Goal: Information Seeking & Learning: Learn about a topic

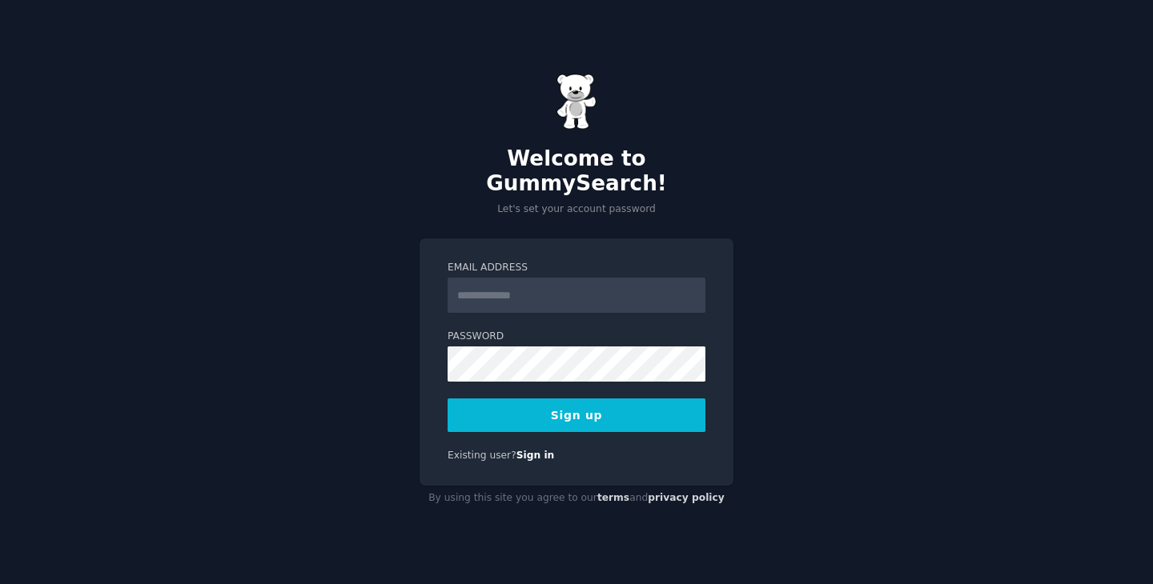
click at [528, 282] on input "Email Address" at bounding box center [576, 295] width 258 height 35
type input "**********"
click at [517, 415] on button "Sign up" at bounding box center [576, 416] width 258 height 34
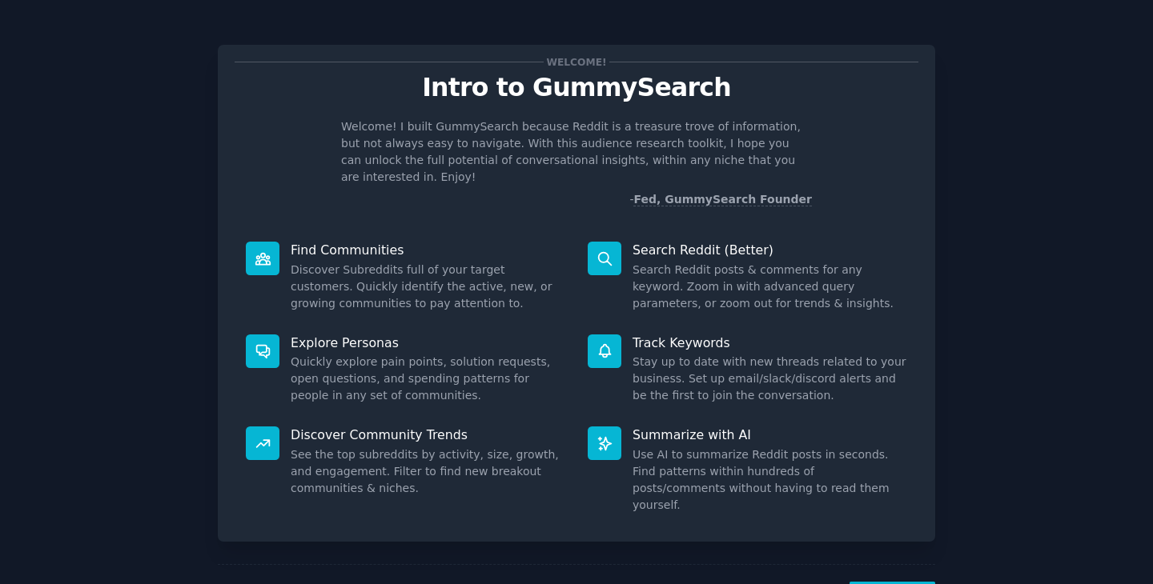
click at [651, 242] on p "Search Reddit (Better)" at bounding box center [769, 250] width 275 height 17
click at [977, 293] on div "Welcome! Intro to GummySearch Welcome! I built GummySearch because Reddit is a …" at bounding box center [576, 330] width 1108 height 616
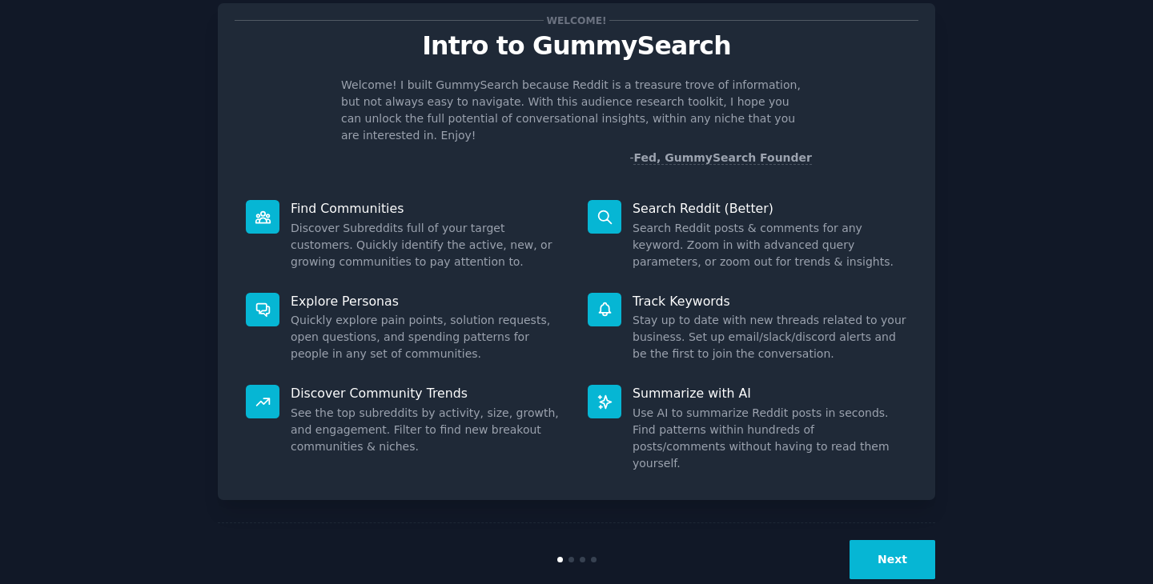
click at [899, 540] on button "Next" at bounding box center [892, 559] width 86 height 39
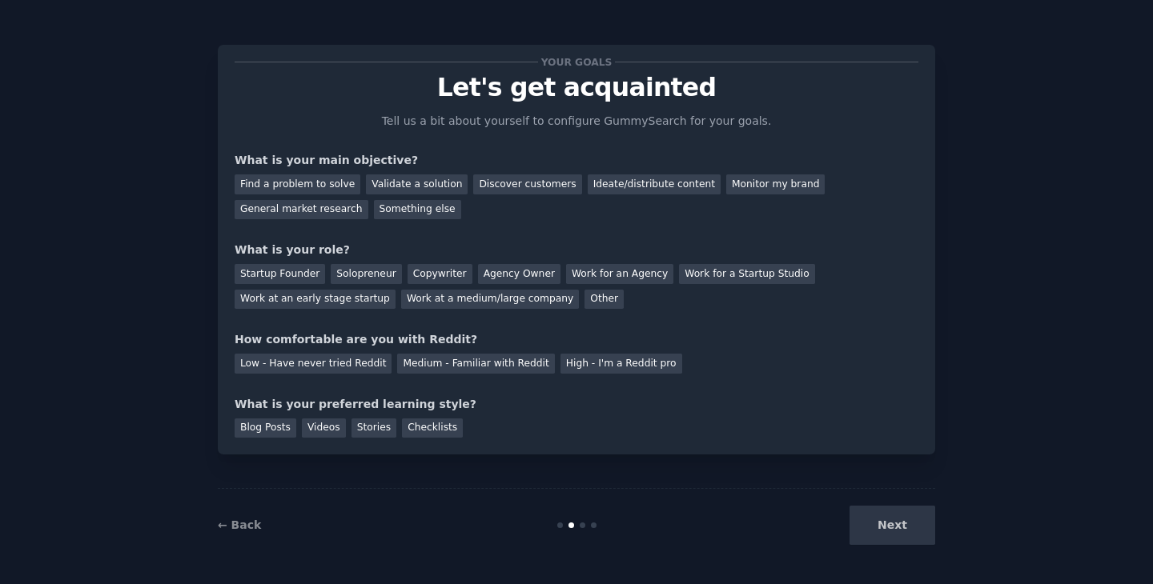
click at [901, 522] on div "Next" at bounding box center [815, 525] width 239 height 39
click at [285, 186] on div "Find a problem to solve" at bounding box center [298, 184] width 126 height 20
click at [473, 179] on div "Discover customers" at bounding box center [527, 184] width 108 height 20
click at [421, 188] on div "Validate a solution" at bounding box center [417, 184] width 102 height 20
click at [326, 180] on div "Find a problem to solve" at bounding box center [298, 184] width 126 height 20
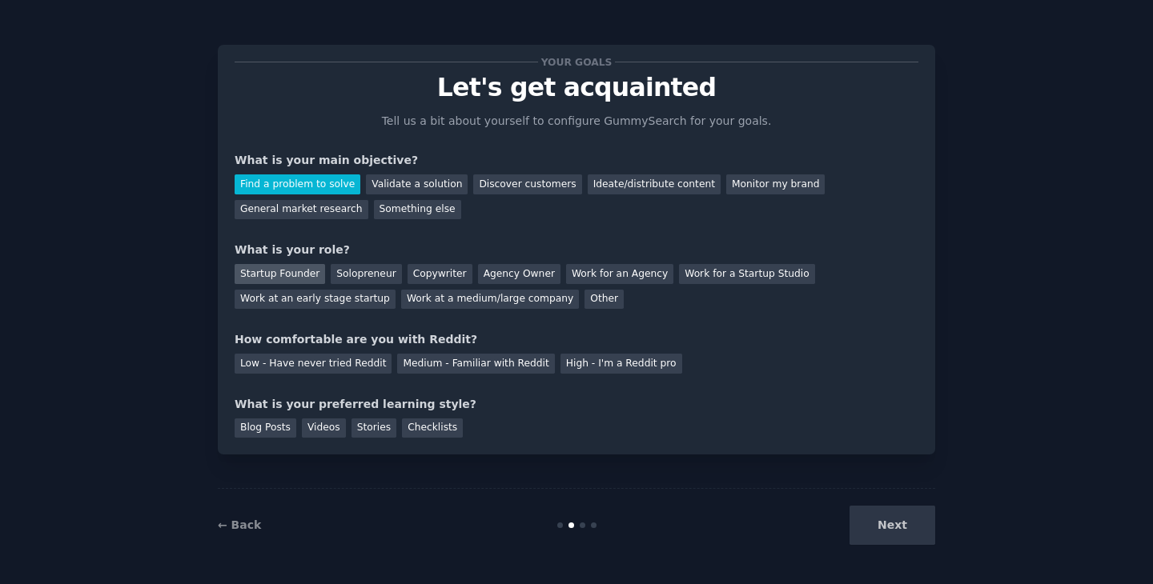
click at [304, 277] on div "Startup Founder" at bounding box center [280, 274] width 90 height 20
click at [271, 365] on div "Low - Have never tried Reddit" at bounding box center [313, 364] width 157 height 20
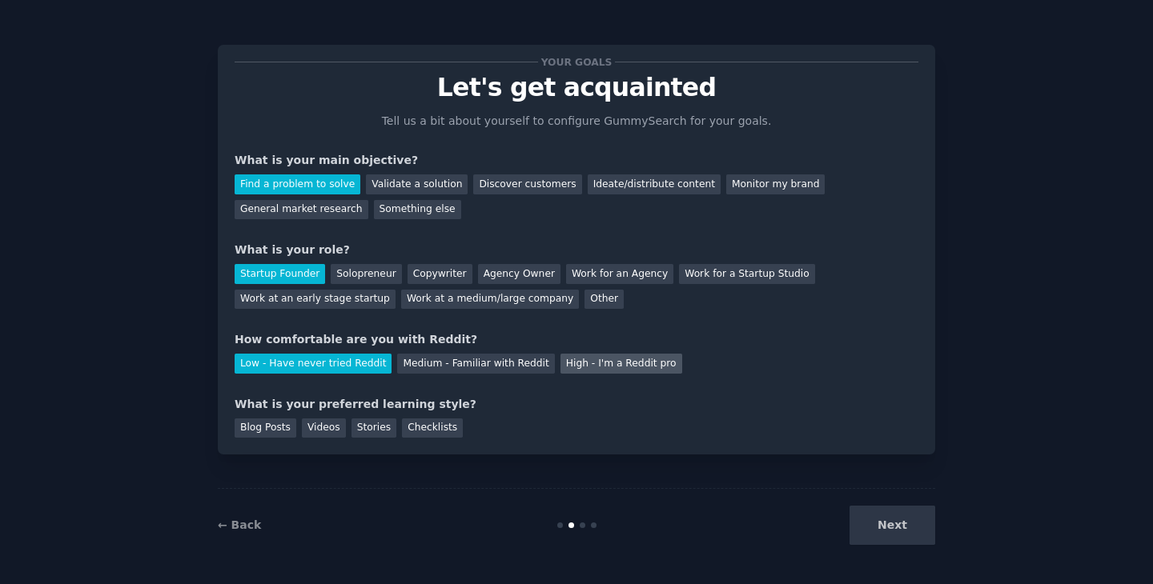
click at [616, 365] on div "High - I'm a Reddit pro" at bounding box center [621, 364] width 122 height 20
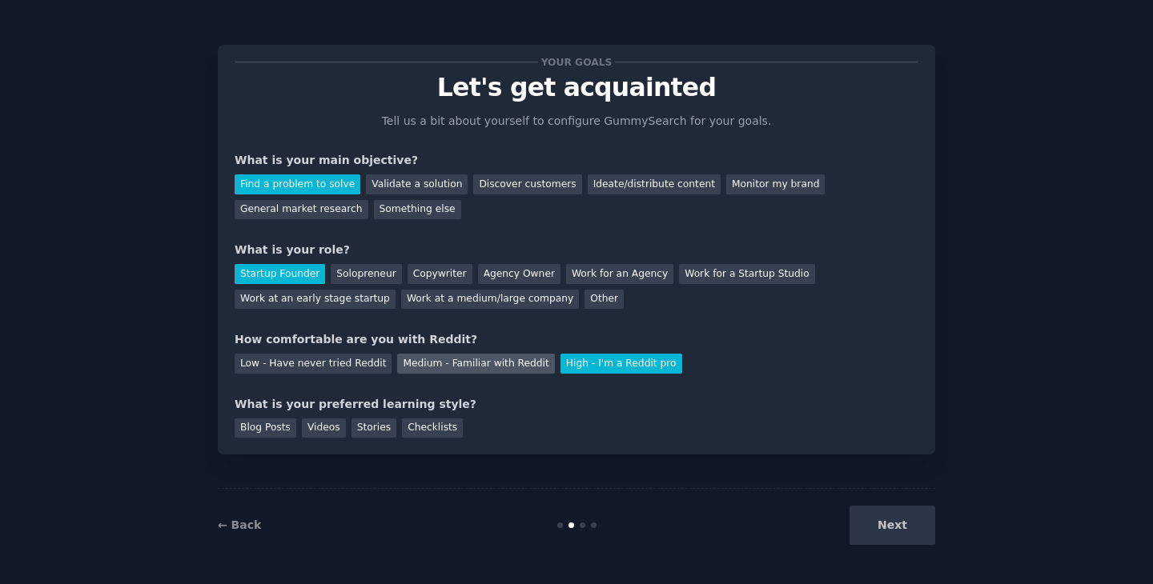
click at [445, 359] on div "Medium - Familiar with Reddit" at bounding box center [475, 364] width 157 height 20
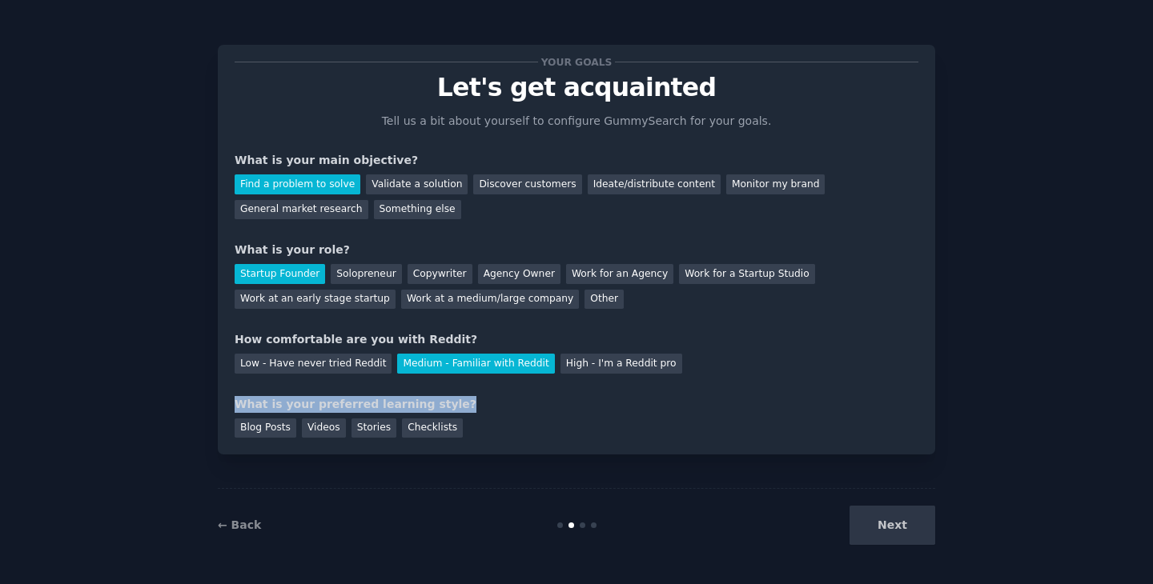
drag, startPoint x: 231, startPoint y: 409, endPoint x: 476, endPoint y: 407, distance: 244.9
click at [476, 407] on div "Your goals Let's get acquainted Tell us a bit about yourself to configure Gummy…" at bounding box center [576, 250] width 717 height 410
click at [476, 407] on div "What is your preferred learning style?" at bounding box center [577, 404] width 684 height 17
click at [270, 426] on div "Blog Posts" at bounding box center [266, 429] width 62 height 20
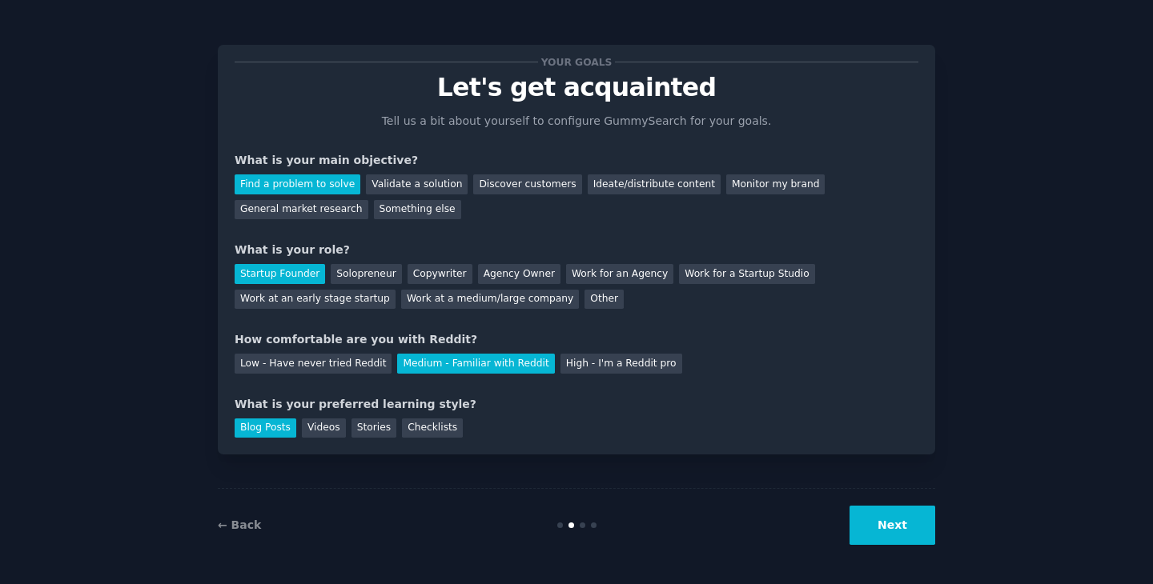
click at [862, 519] on button "Next" at bounding box center [892, 525] width 86 height 39
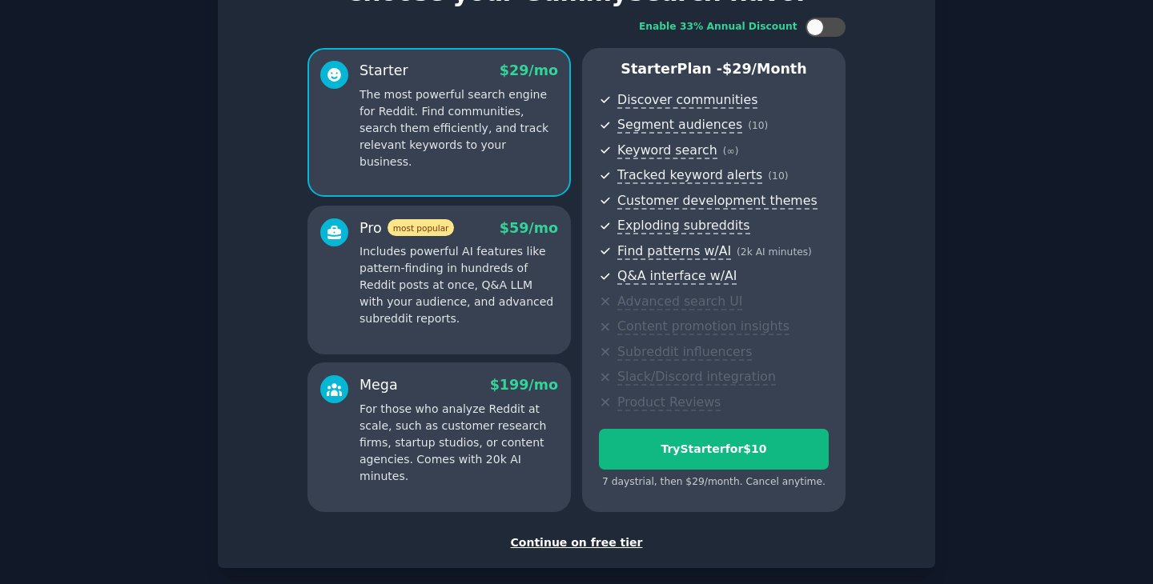
scroll to position [174, 0]
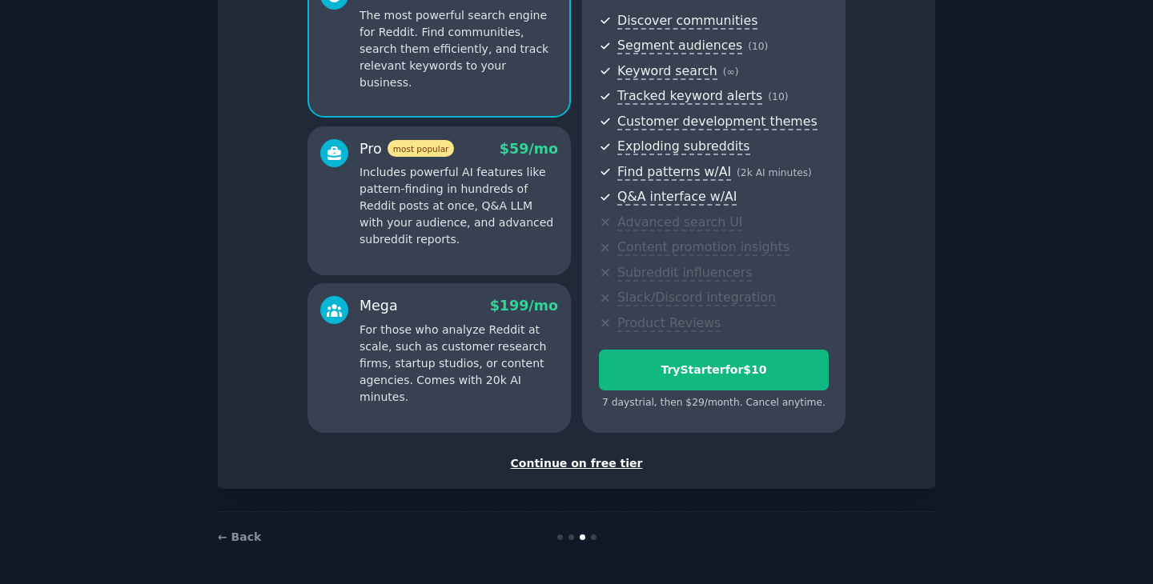
click at [564, 466] on div "Continue on free tier" at bounding box center [577, 463] width 684 height 17
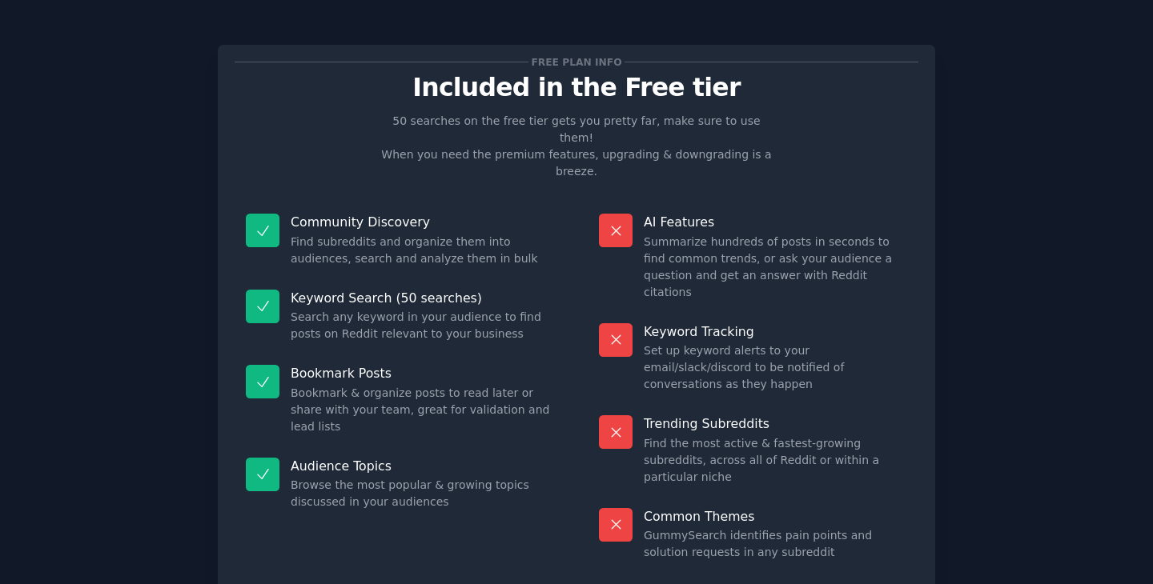
scroll to position [39, 0]
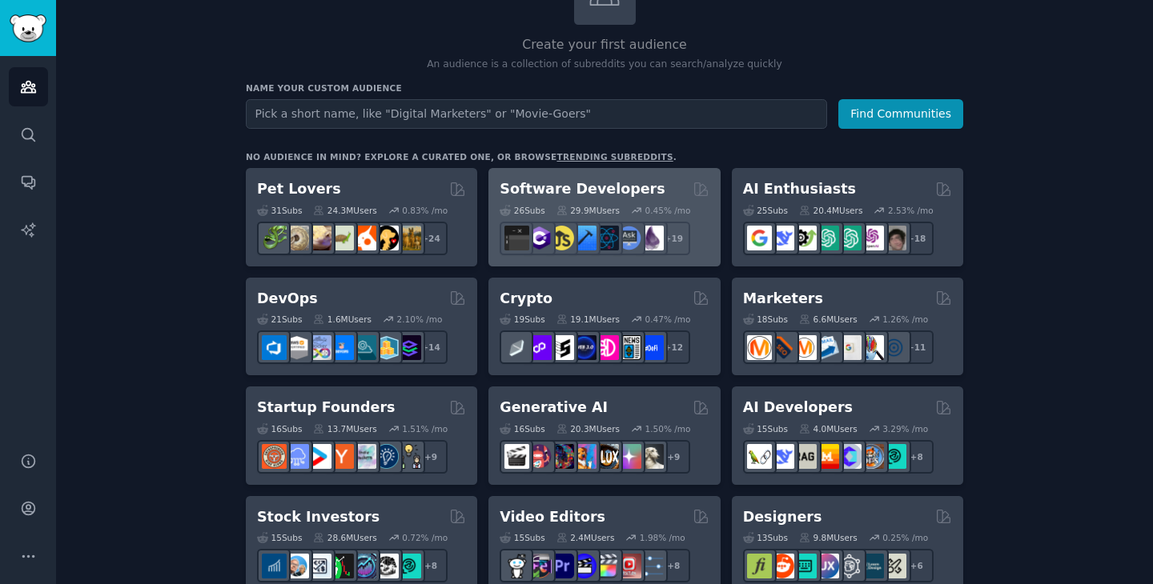
scroll to position [126, 0]
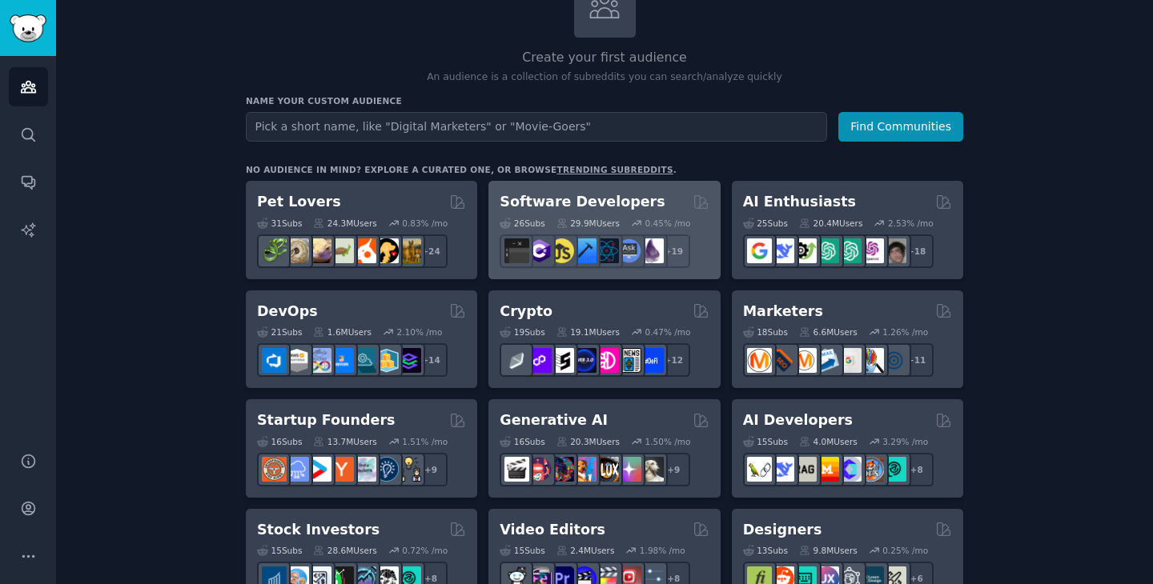
click at [550, 206] on h2 "Software Developers" at bounding box center [581, 202] width 165 height 20
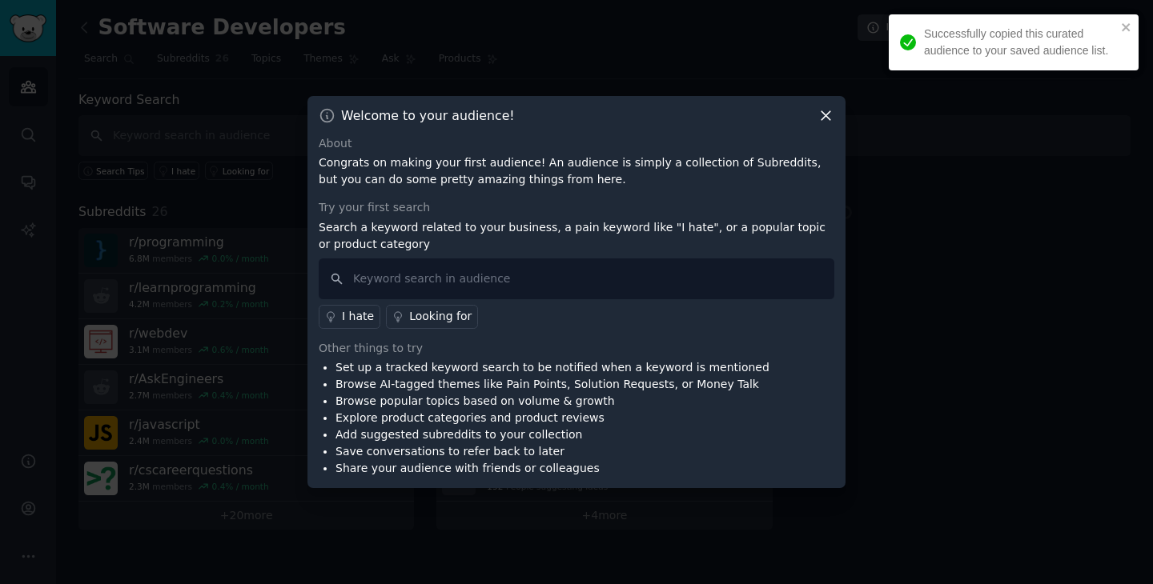
click at [827, 118] on icon at bounding box center [825, 115] width 17 height 17
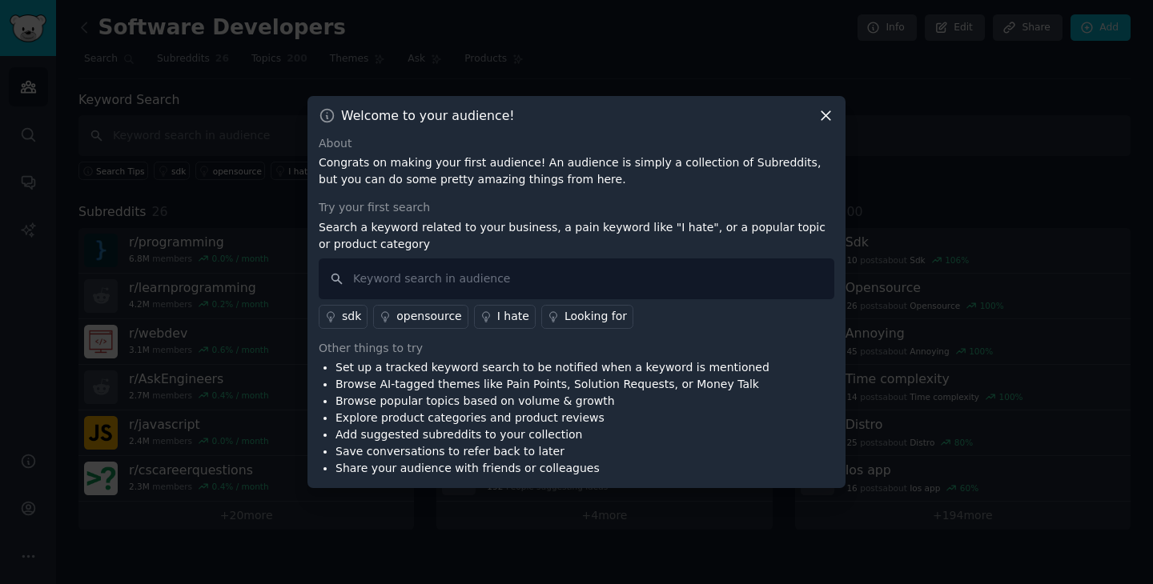
click at [829, 118] on icon at bounding box center [825, 115] width 17 height 17
click at [466, 291] on input "text" at bounding box center [576, 279] width 515 height 41
click at [820, 113] on icon at bounding box center [825, 115] width 17 height 17
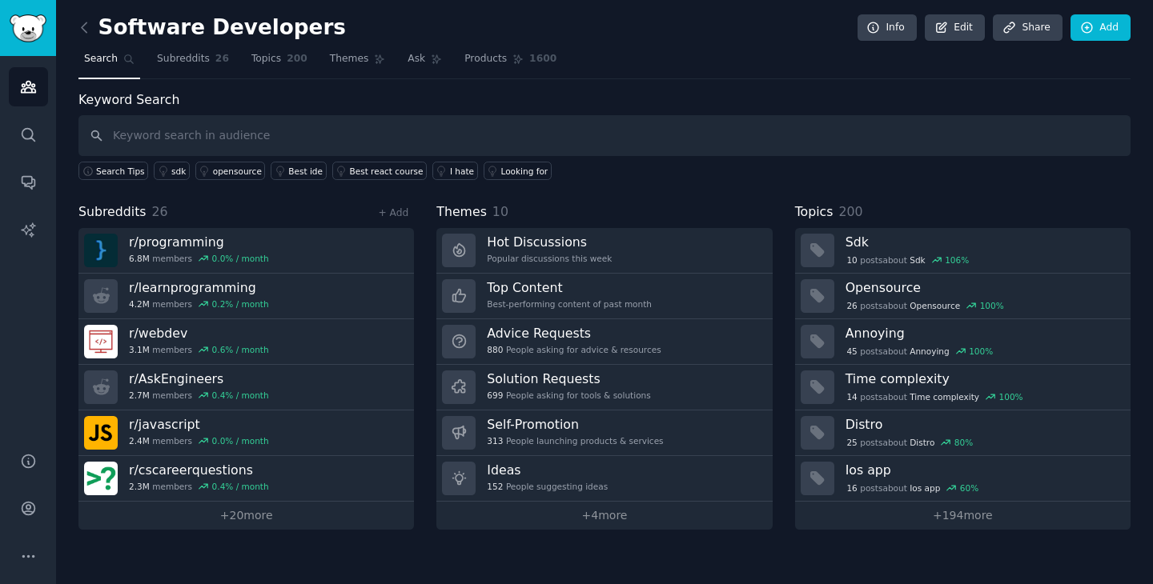
click at [94, 33] on link at bounding box center [88, 28] width 20 height 26
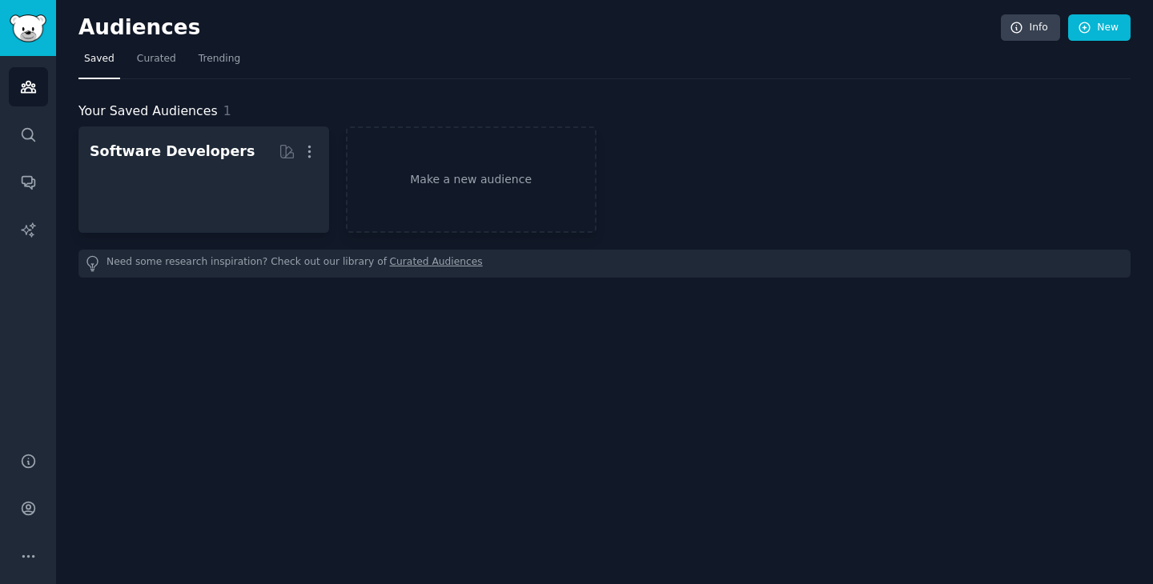
click at [90, 32] on h2 "Audiences" at bounding box center [539, 28] width 922 height 26
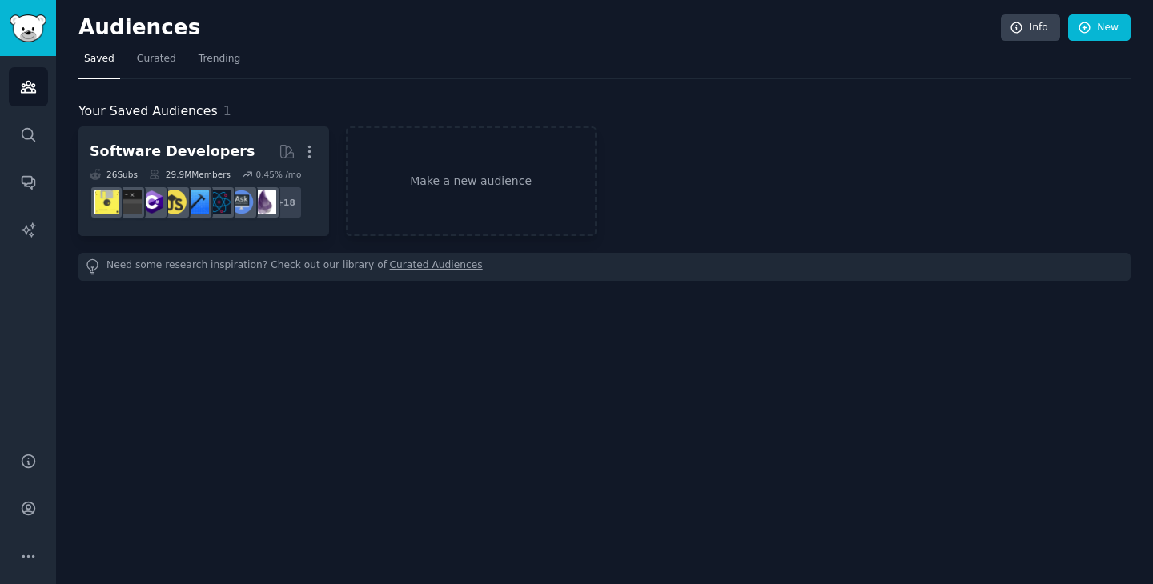
click at [304, 347] on div "Audiences Info New Saved Curated Trending Your Saved Audiences 1 Software Devel…" at bounding box center [604, 292] width 1097 height 584
click at [153, 59] on span "Curated" at bounding box center [156, 59] width 39 height 14
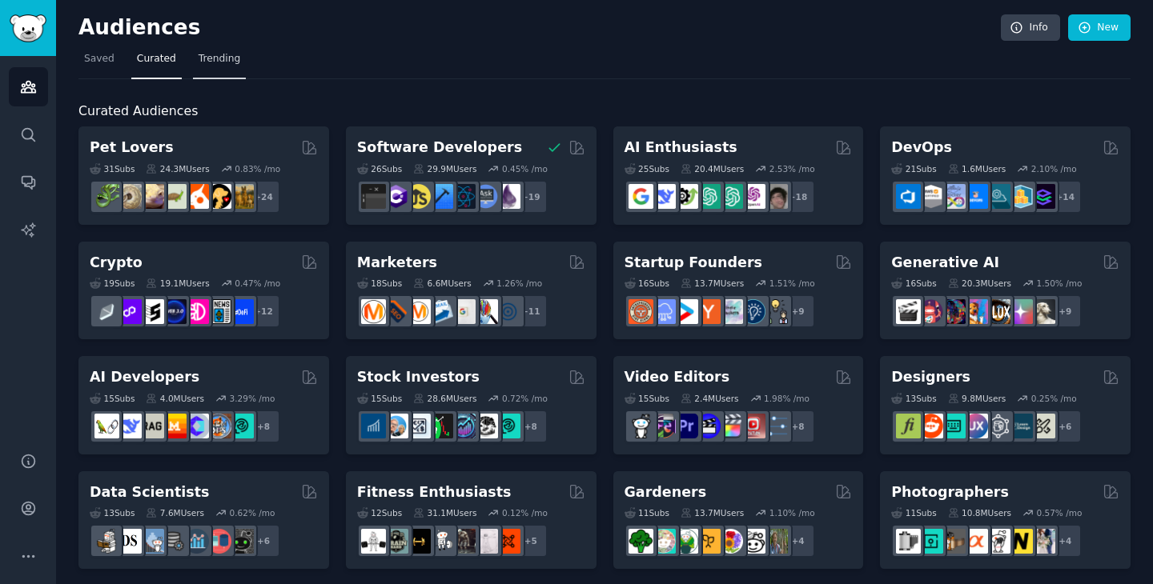
click at [219, 66] on link "Trending" at bounding box center [219, 62] width 53 height 33
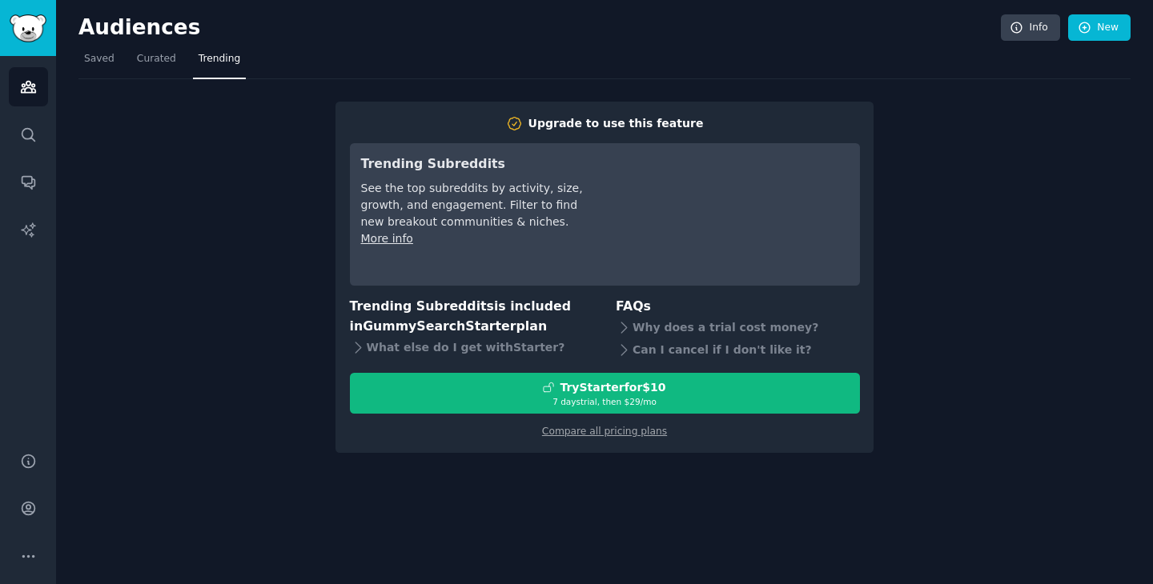
click at [179, 63] on nav "Saved Curated Trending" at bounding box center [604, 62] width 1052 height 33
click at [163, 62] on span "Curated" at bounding box center [156, 59] width 39 height 14
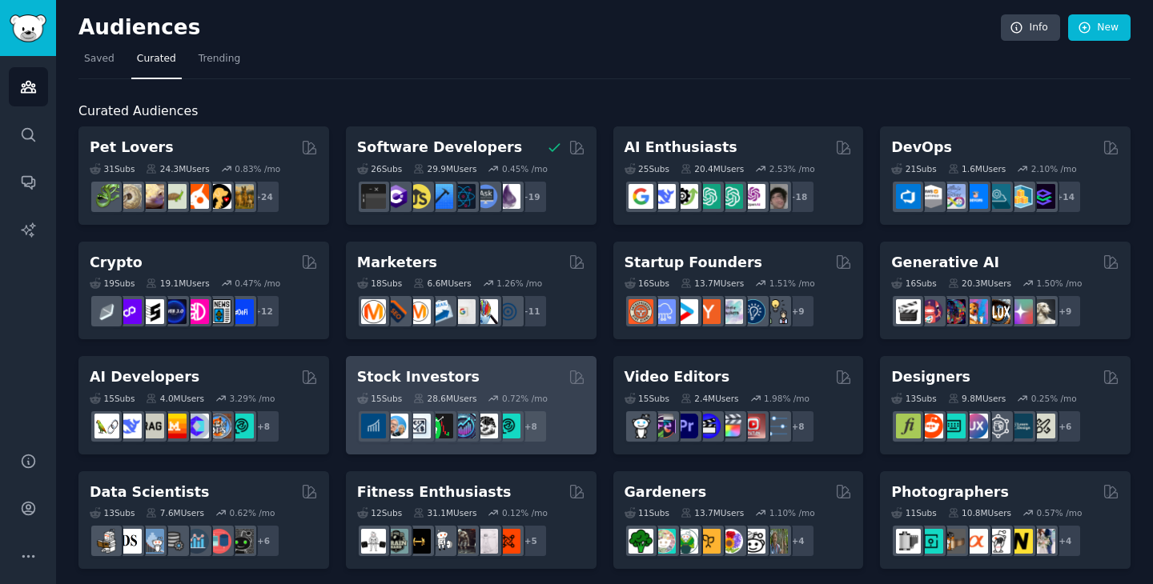
click at [455, 367] on h2 "Stock Investors" at bounding box center [418, 377] width 122 height 20
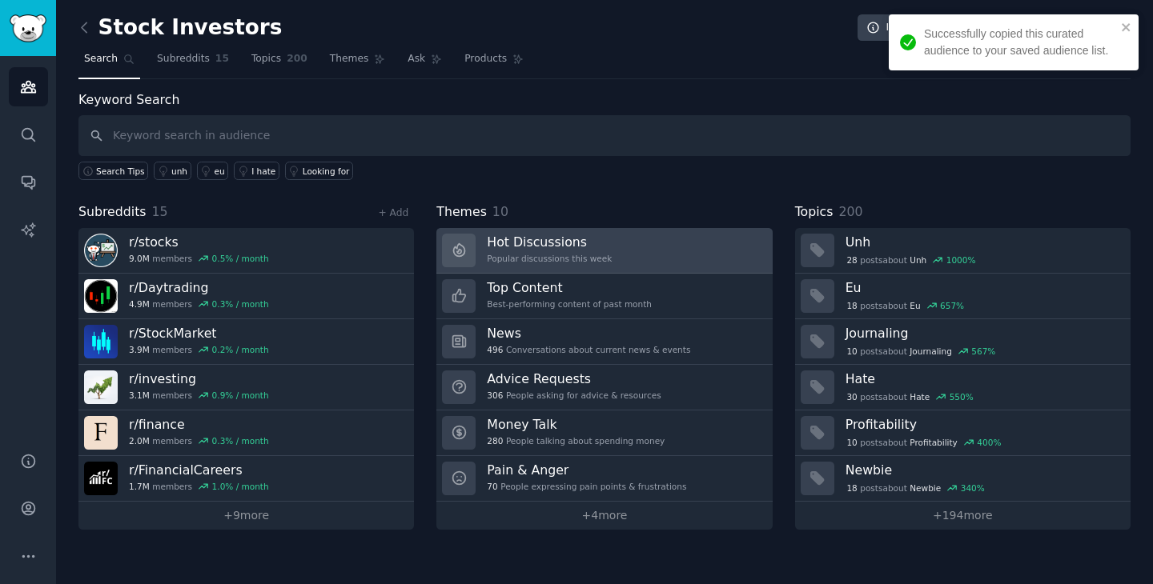
click at [505, 248] on h3 "Hot Discussions" at bounding box center [549, 242] width 125 height 17
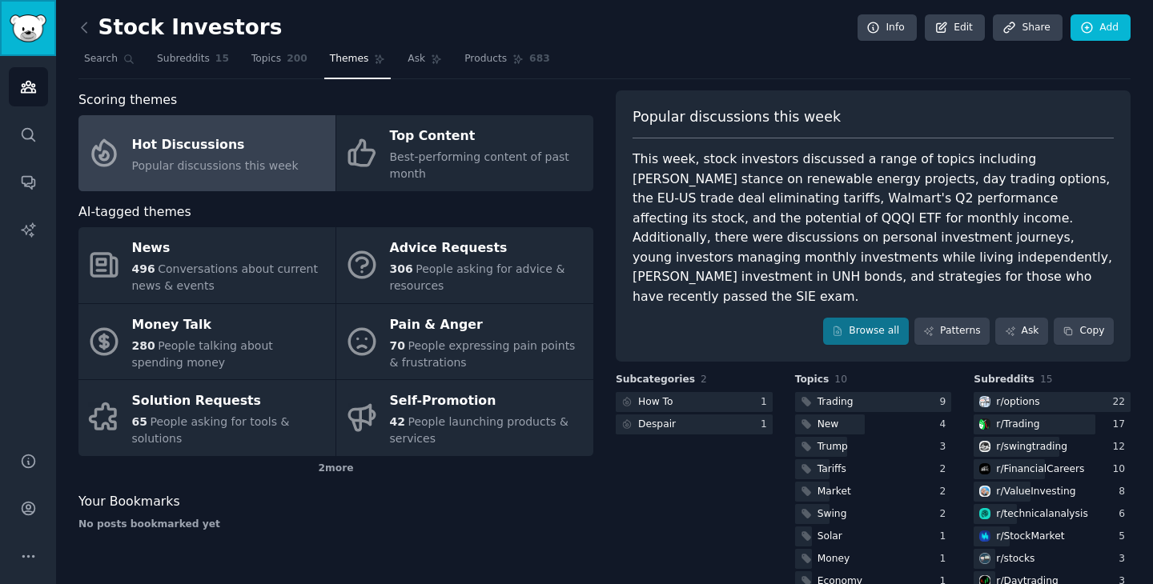
click at [42, 40] on img "Sidebar" at bounding box center [28, 28] width 37 height 28
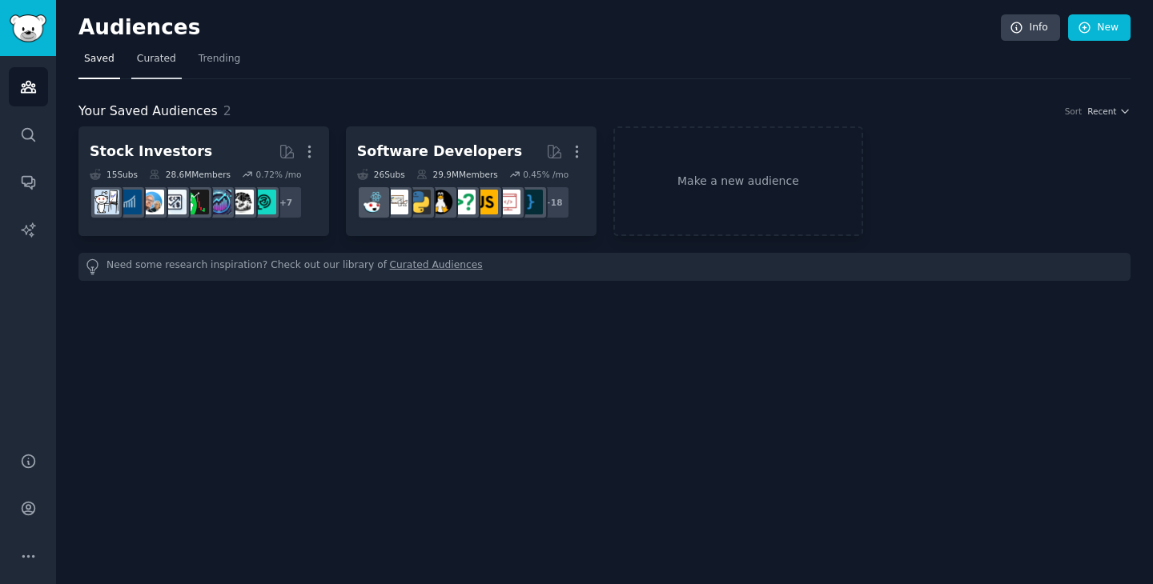
click at [154, 67] on link "Curated" at bounding box center [156, 62] width 50 height 33
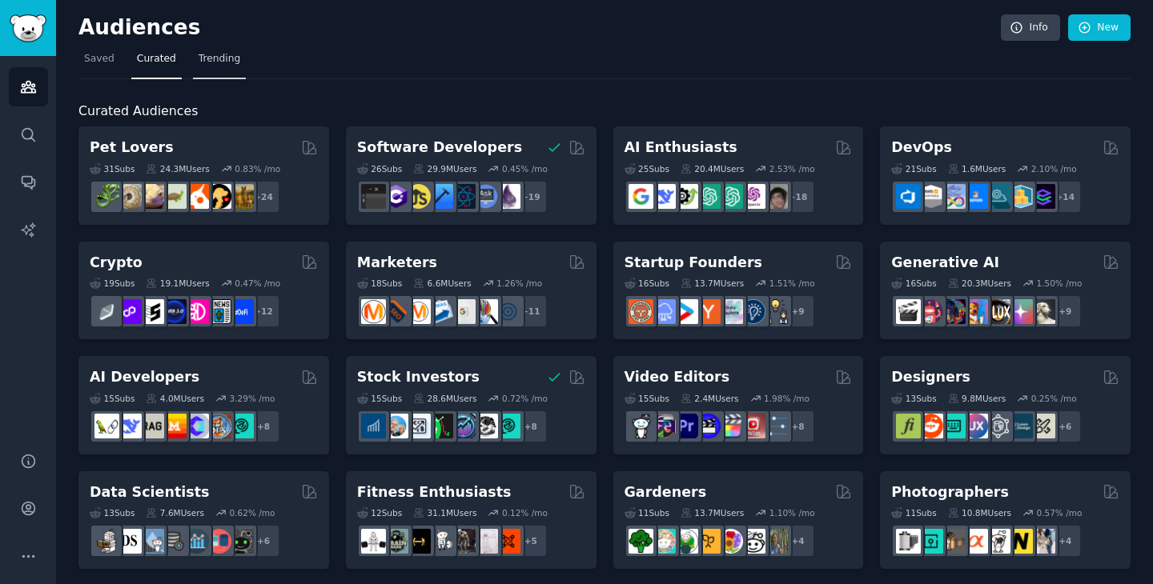
click at [231, 58] on span "Trending" at bounding box center [220, 59] width 42 height 14
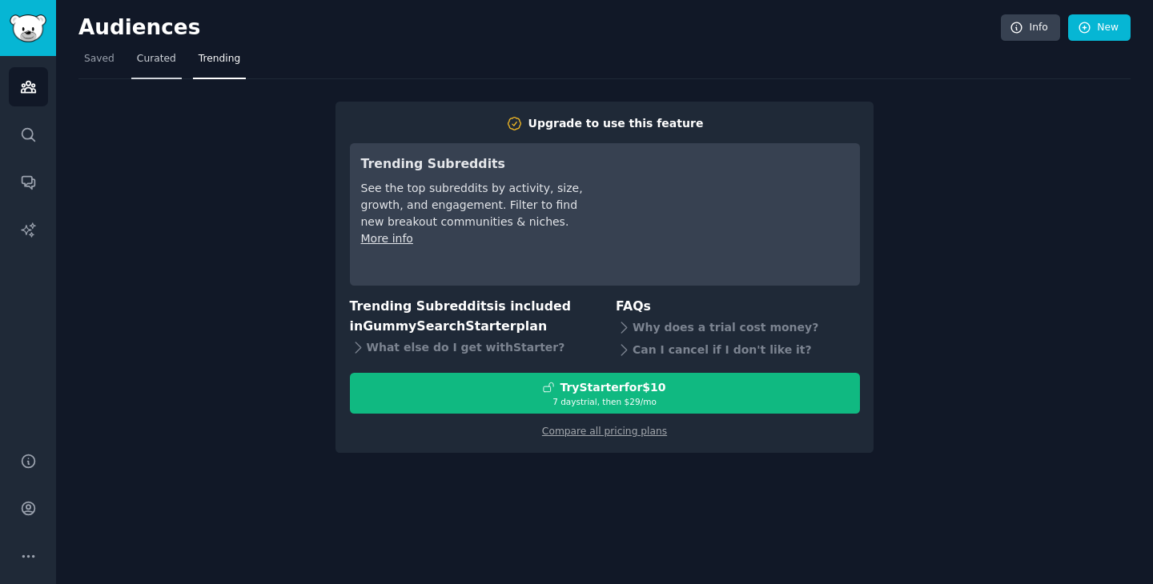
click at [154, 53] on span "Curated" at bounding box center [156, 59] width 39 height 14
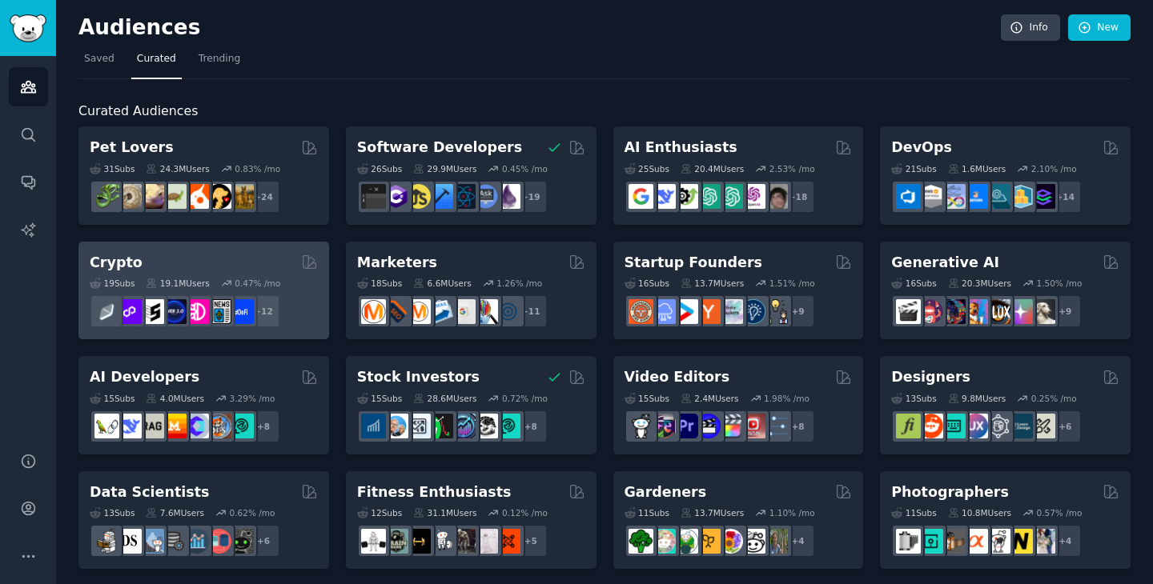
click at [139, 250] on div "Crypto Curated by GummySearch 19 Sub s 19.1M Users 0.47 % /mo r/defiblockchain …" at bounding box center [203, 291] width 251 height 98
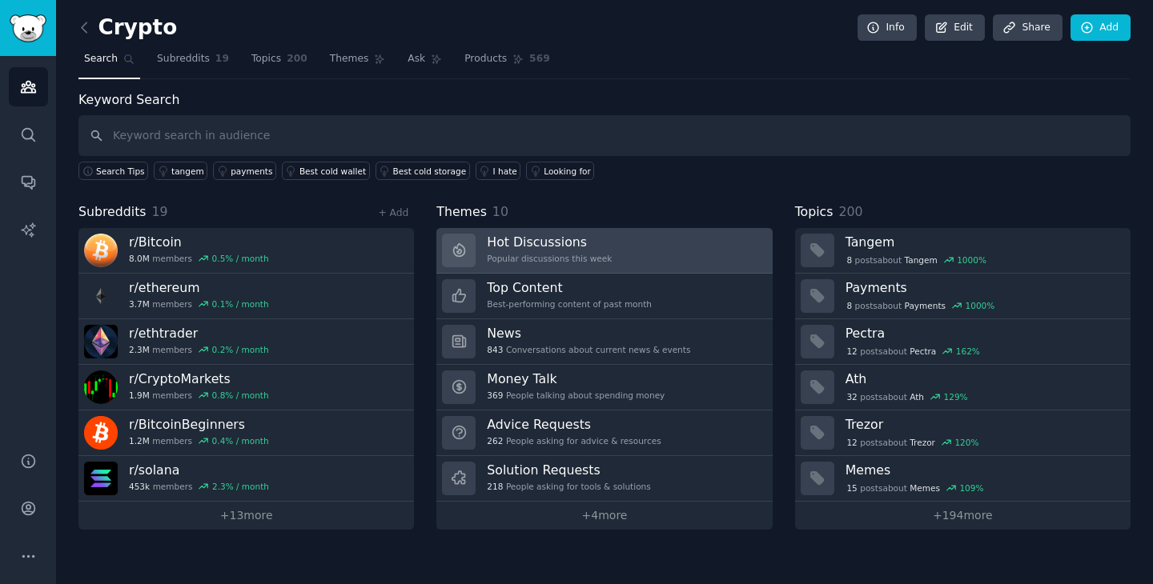
click at [580, 247] on h3 "Hot Discussions" at bounding box center [549, 242] width 125 height 17
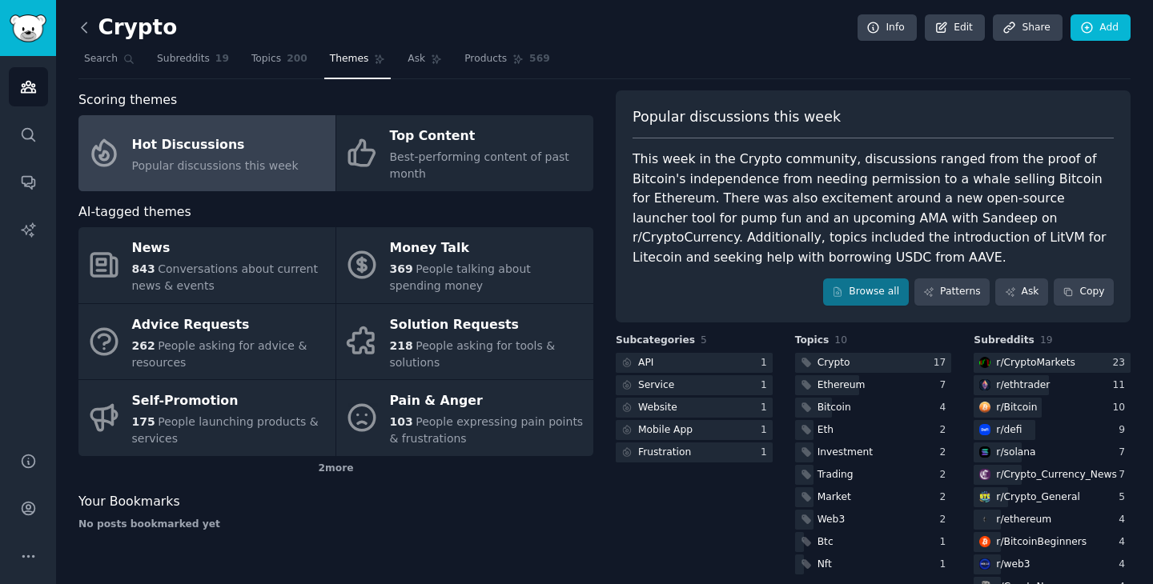
click at [90, 27] on icon at bounding box center [84, 27] width 17 height 17
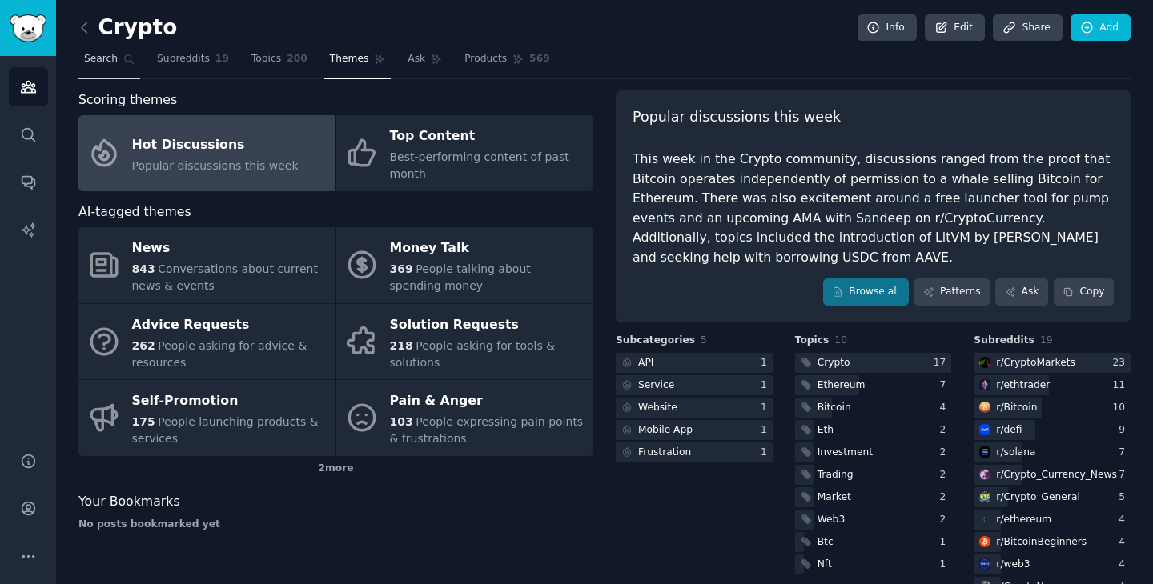
click at [100, 67] on link "Search" at bounding box center [109, 62] width 62 height 33
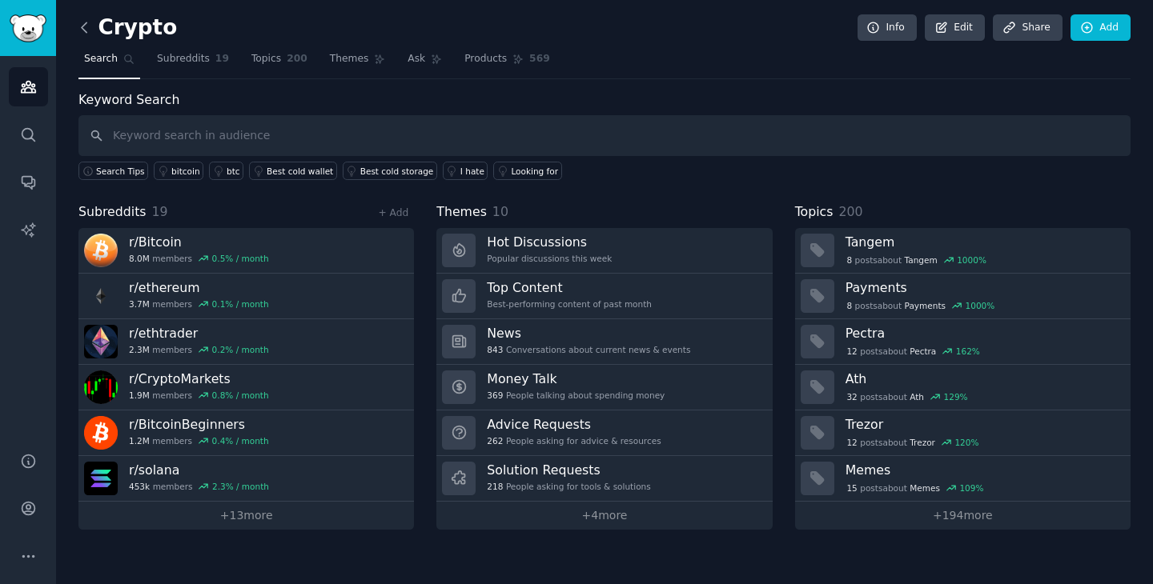
click at [84, 27] on icon at bounding box center [84, 27] width 17 height 17
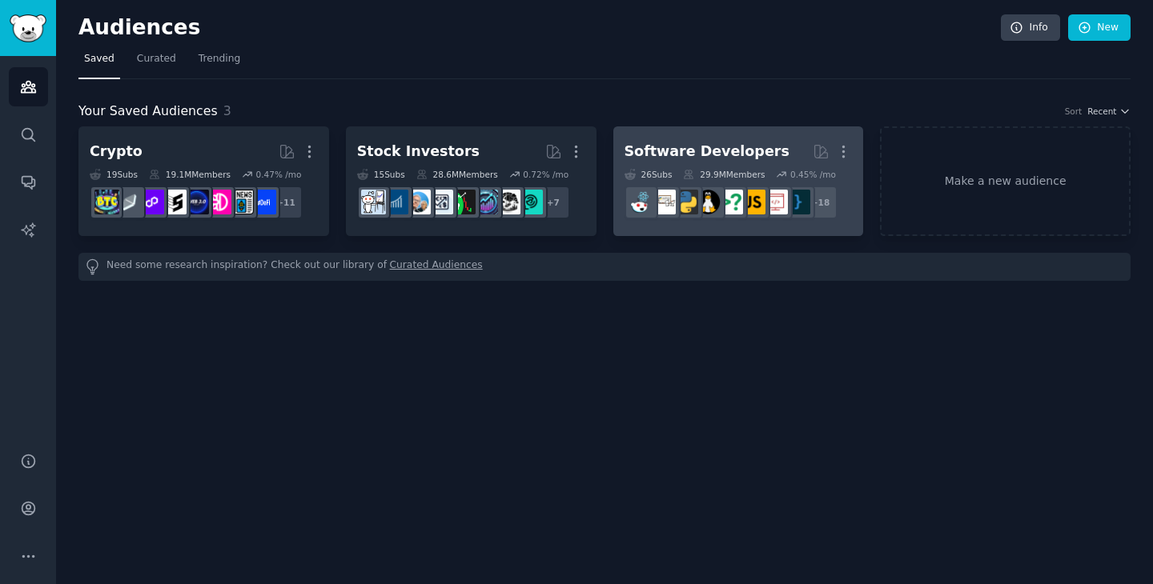
click at [748, 167] on div "Software Developers More 26 Sub s 29.9M Members 0.45 % /mo r/javascript + 18" at bounding box center [738, 181] width 228 height 87
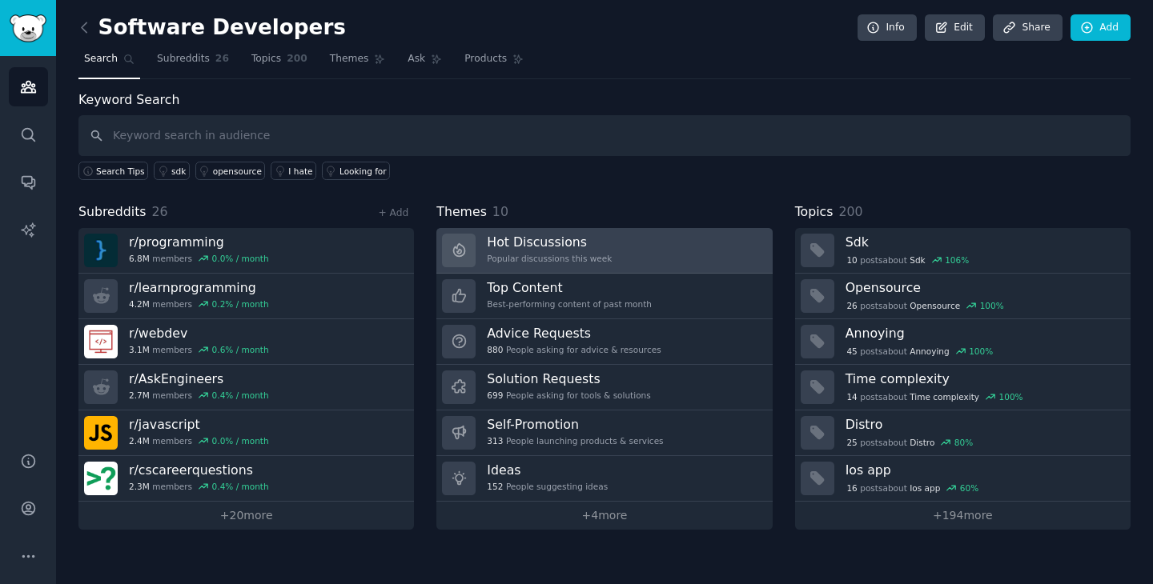
click at [570, 251] on div "Hot Discussions Popular discussions this week" at bounding box center [549, 251] width 125 height 34
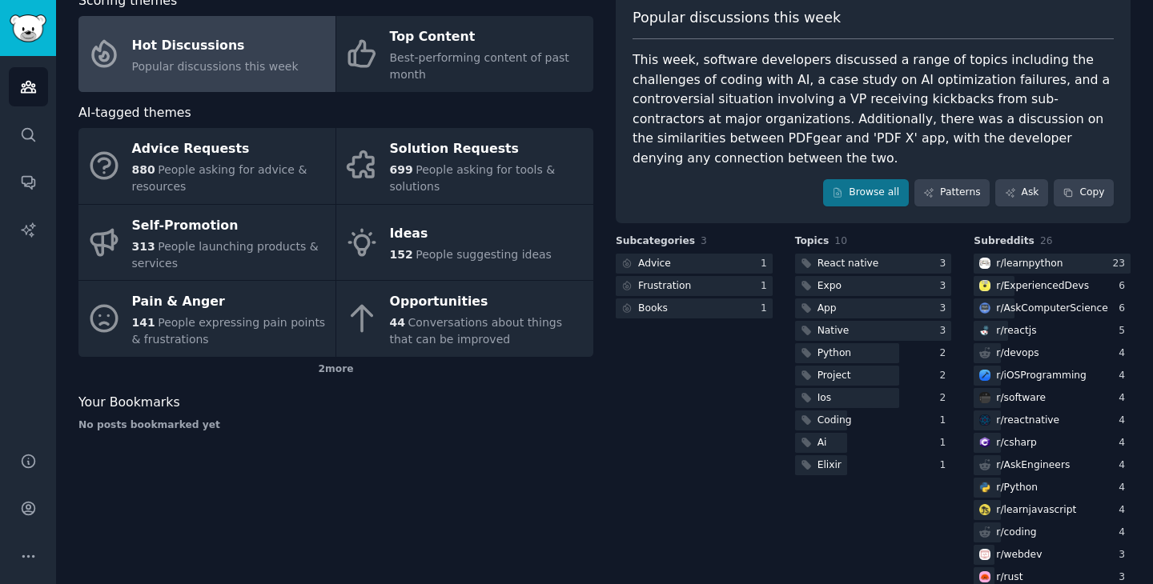
scroll to position [182, 0]
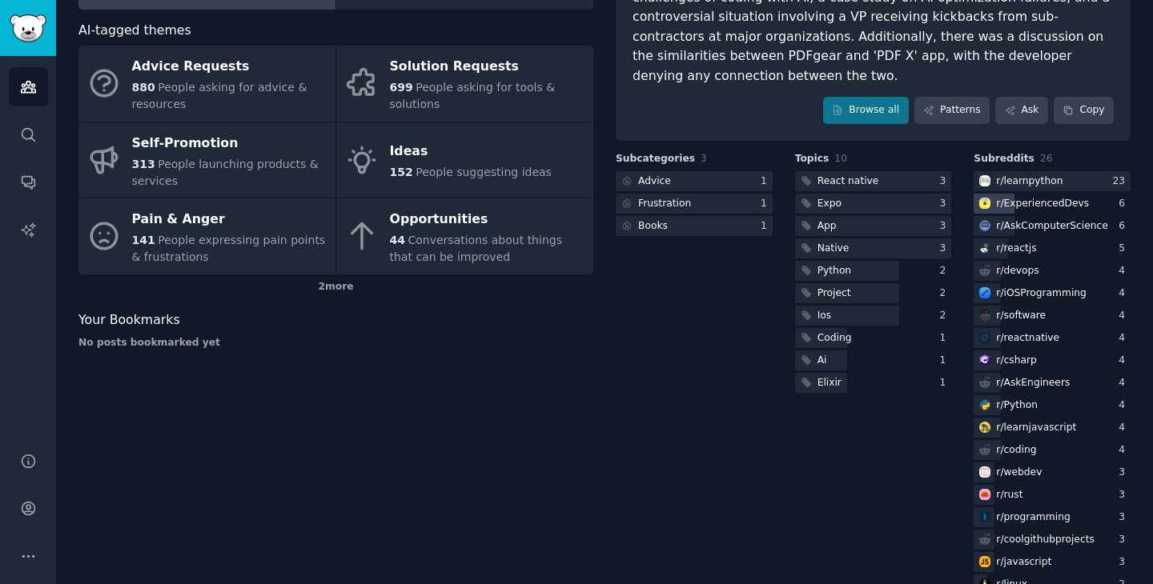
click at [1035, 198] on div "r/ ExperiencedDevs" at bounding box center [1042, 204] width 93 height 14
